Goal: Task Accomplishment & Management: Manage account settings

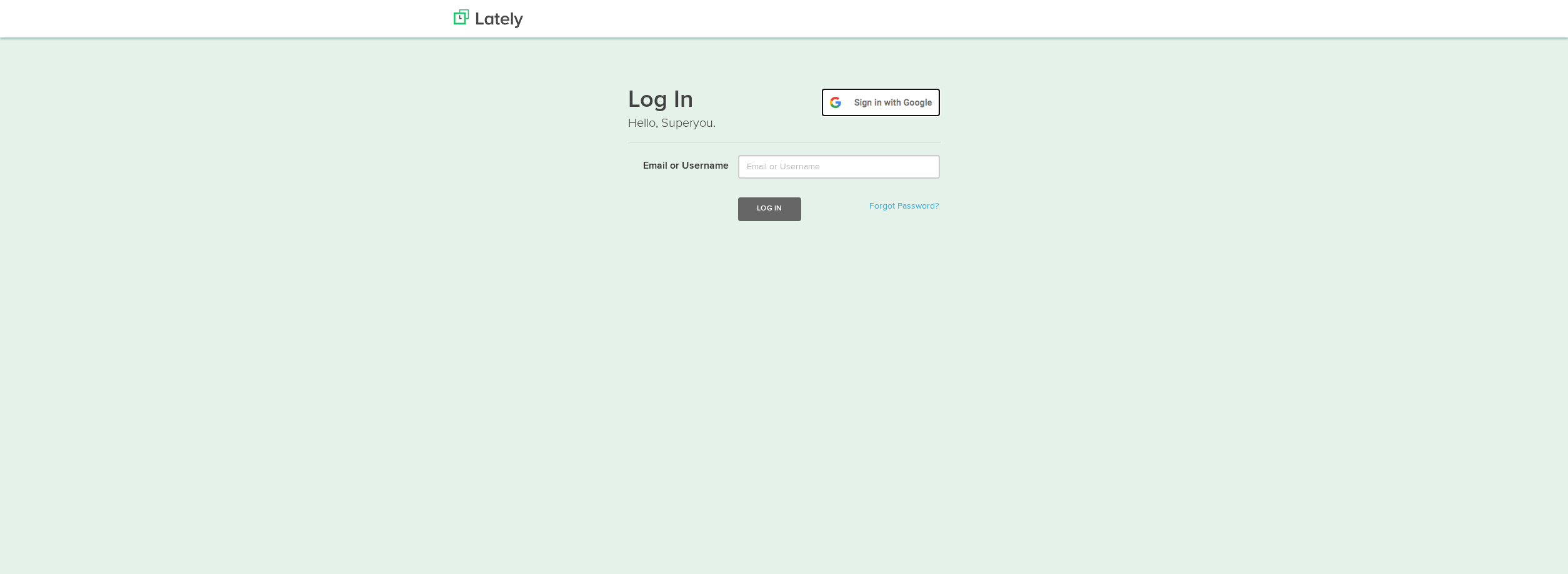
click at [850, 105] on img at bounding box center [881, 103] width 120 height 29
click at [838, 178] on form "Email or Username Log In Forgot Password? Login failed" at bounding box center [784, 210] width 313 height 110
click at [838, 171] on input "Email or Username" at bounding box center [838, 166] width 202 height 24
type input "N"
type input "[PERSON_NAME][EMAIL_ADDRESS][DOMAIN_NAME]"
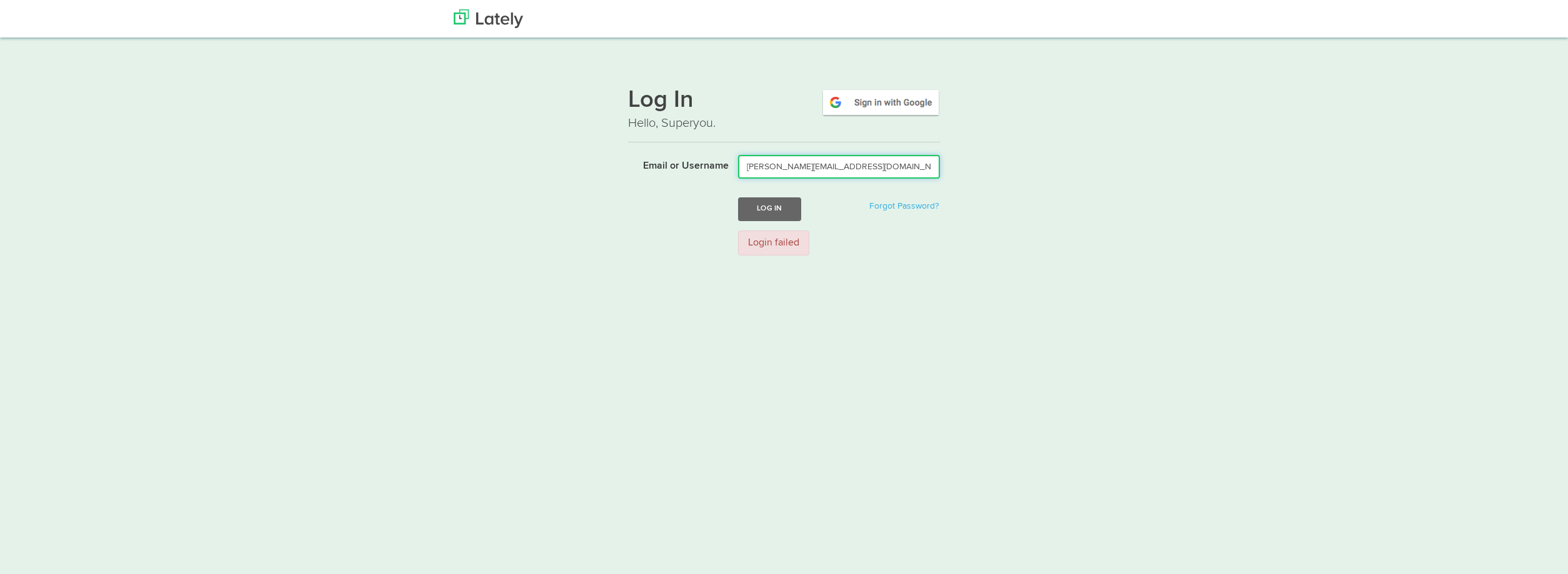
click at [738, 198] on button "Log In" at bounding box center [769, 209] width 63 height 23
click at [783, 168] on input "Email or Username" at bounding box center [838, 166] width 202 height 24
type input "nataliaparente"
click at [783, 204] on button "Log In" at bounding box center [769, 209] width 63 height 23
click at [845, 106] on img at bounding box center [881, 103] width 120 height 29
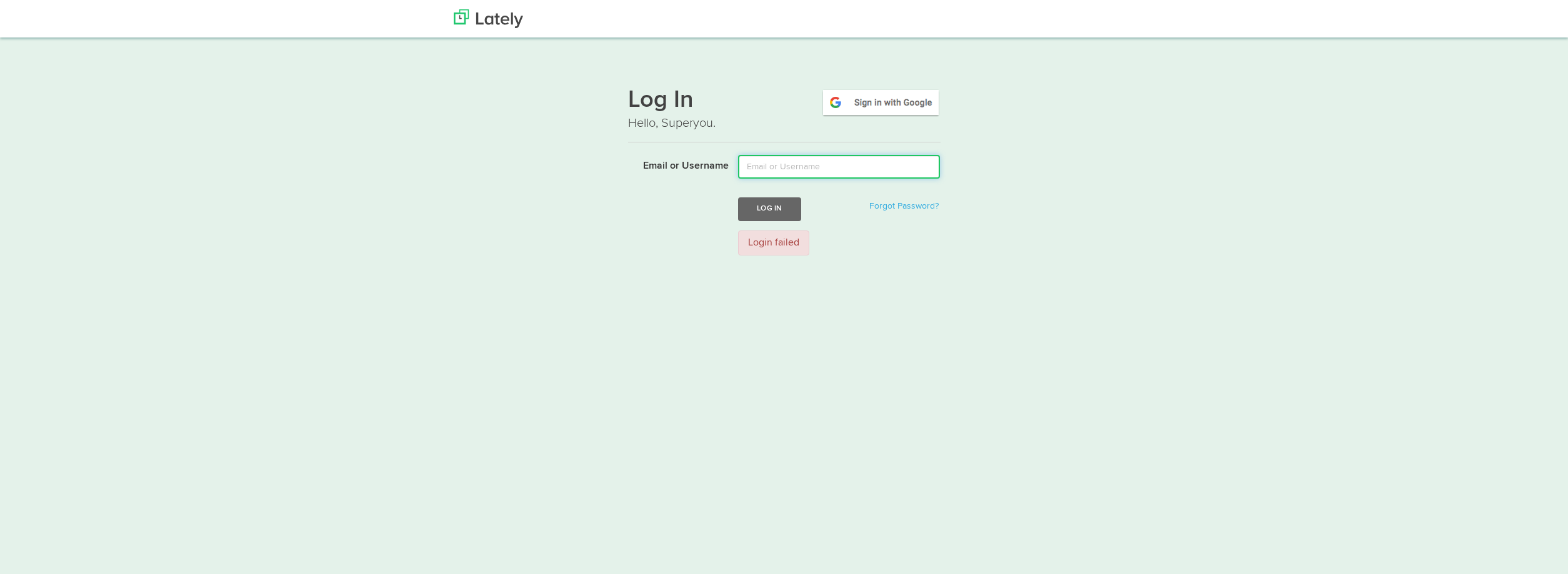
click at [800, 168] on input "Email or Username" at bounding box center [838, 166] width 202 height 24
type input "natalia@ppconcursos.com.br"
click at [779, 207] on button "Log In" at bounding box center [769, 209] width 63 height 23
